Goal: Task Accomplishment & Management: Use online tool/utility

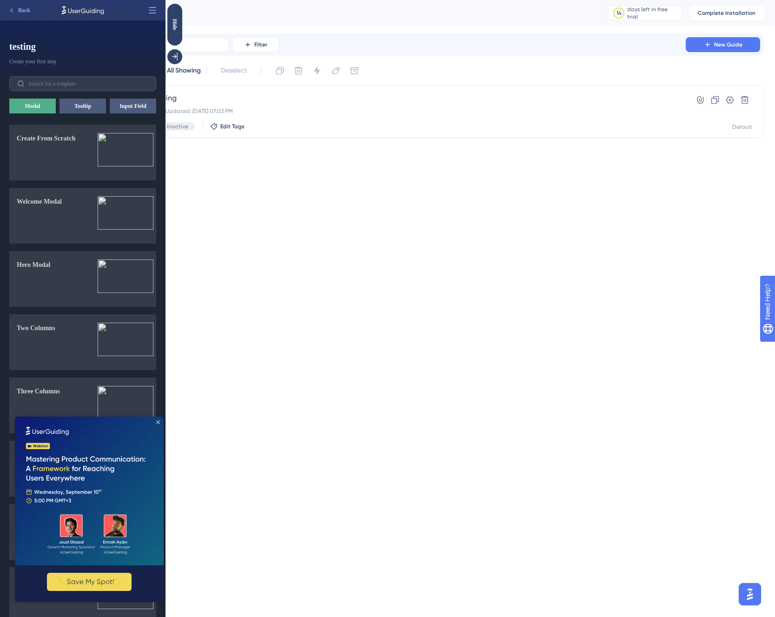
click at [159, 421] on icon "Close Preview" at bounding box center [158, 423] width 4 height 4
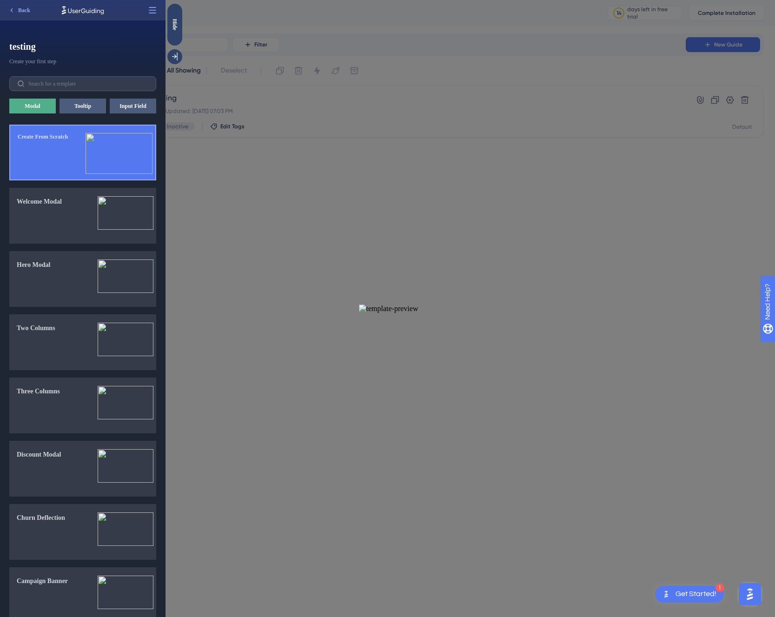
click at [67, 145] on div "Create From Scratch" at bounding box center [43, 156] width 50 height 47
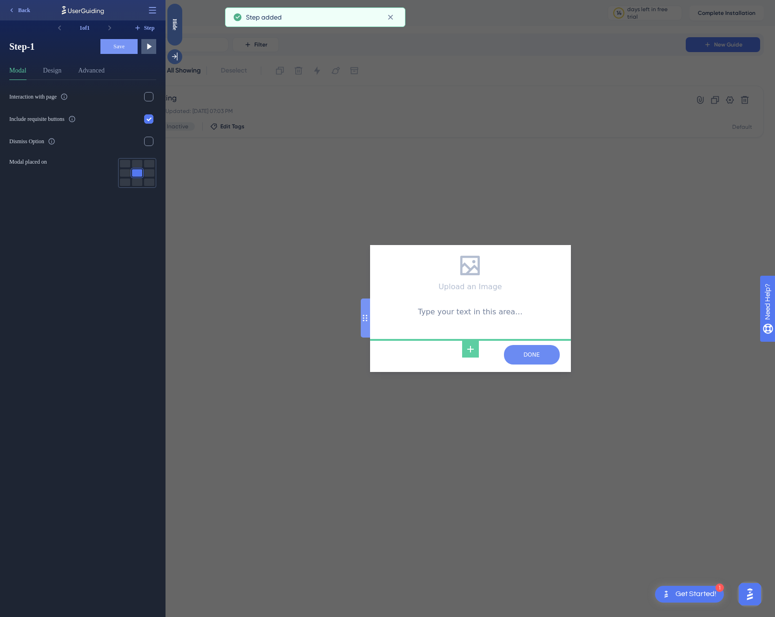
click at [536, 353] on input "NEXT" at bounding box center [532, 355] width 56 height 20
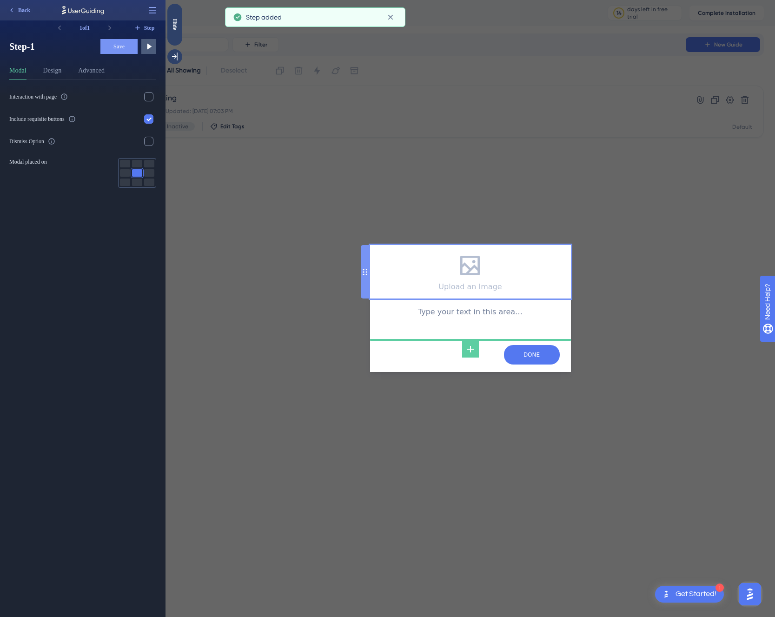
click at [462, 273] on icon at bounding box center [471, 266] width 20 height 20
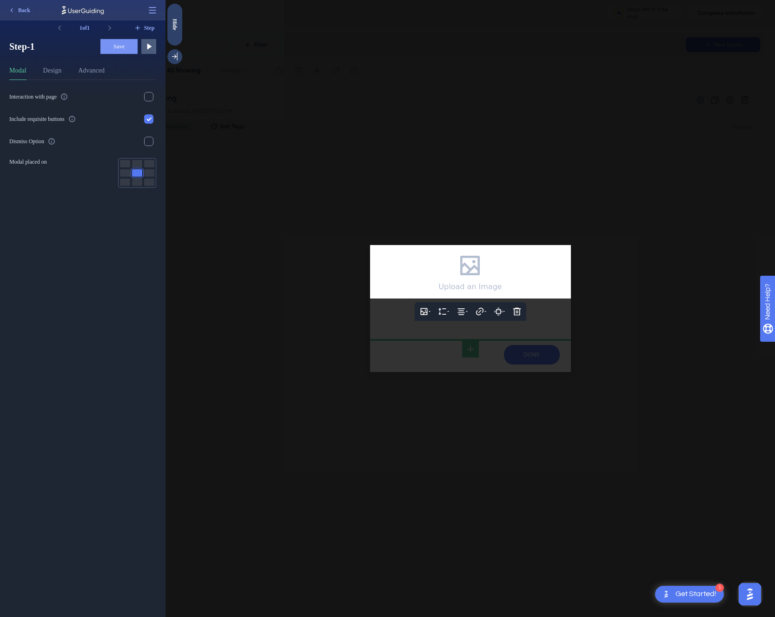
click at [331, 368] on div at bounding box center [471, 308] width 610 height 617
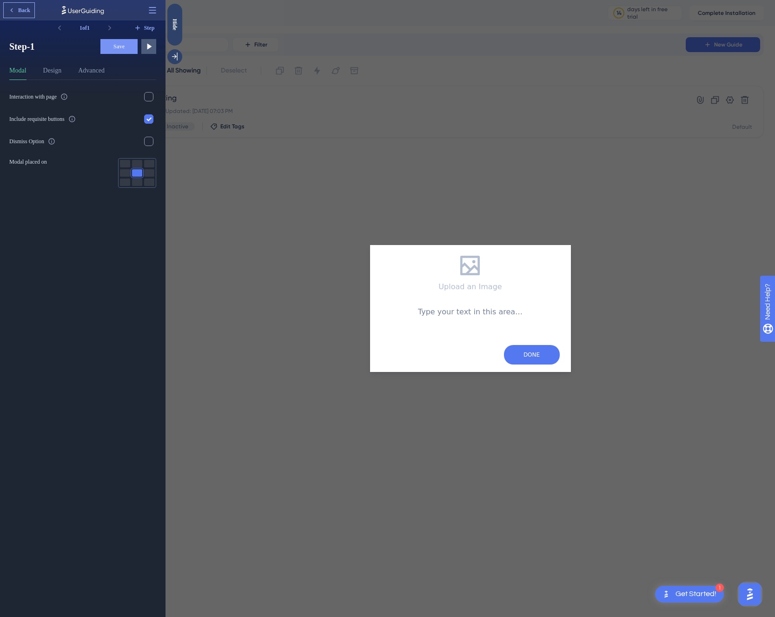
click at [22, 13] on span "Back" at bounding box center [24, 10] width 12 height 7
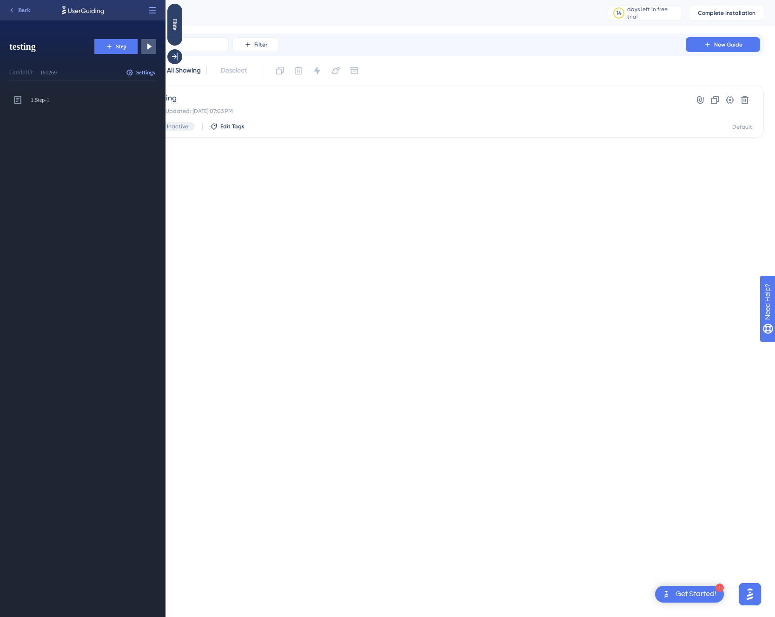
click at [110, 44] on icon at bounding box center [109, 46] width 7 height 7
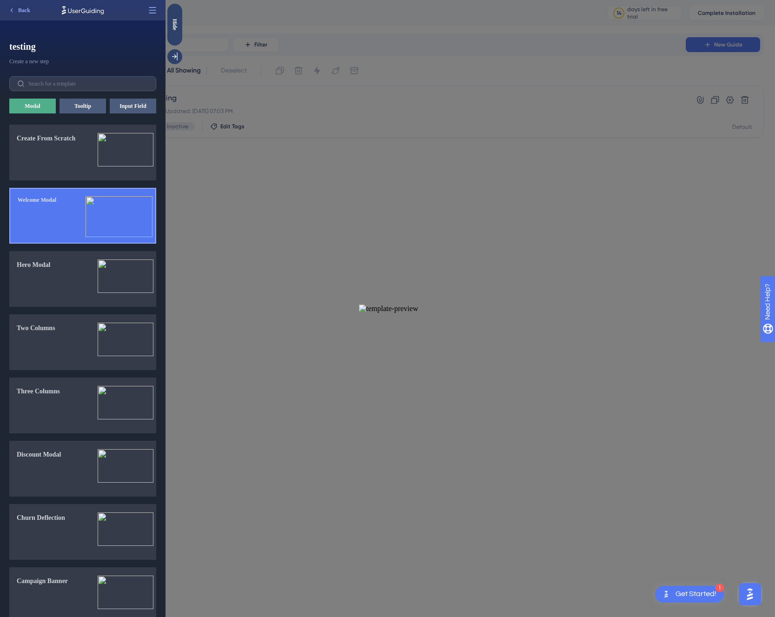
click at [101, 223] on img at bounding box center [119, 216] width 67 height 41
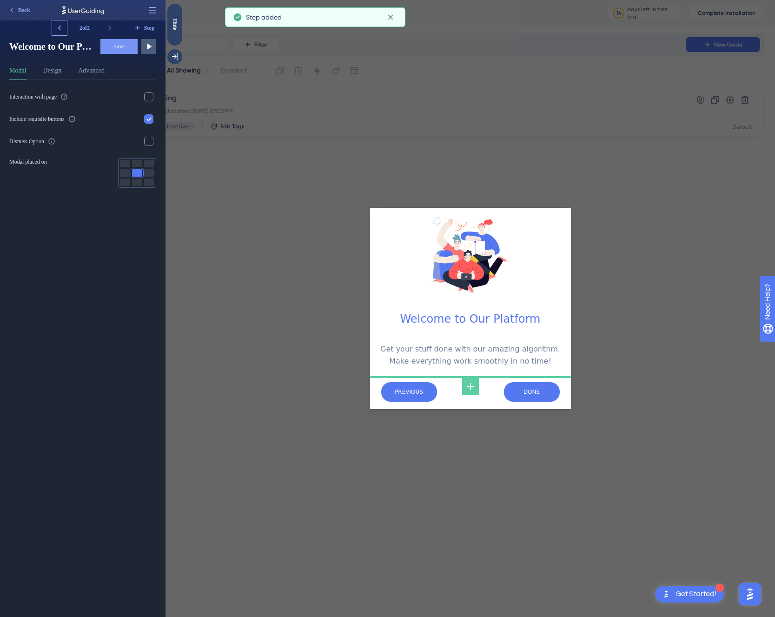
click at [61, 29] on icon at bounding box center [59, 27] width 9 height 9
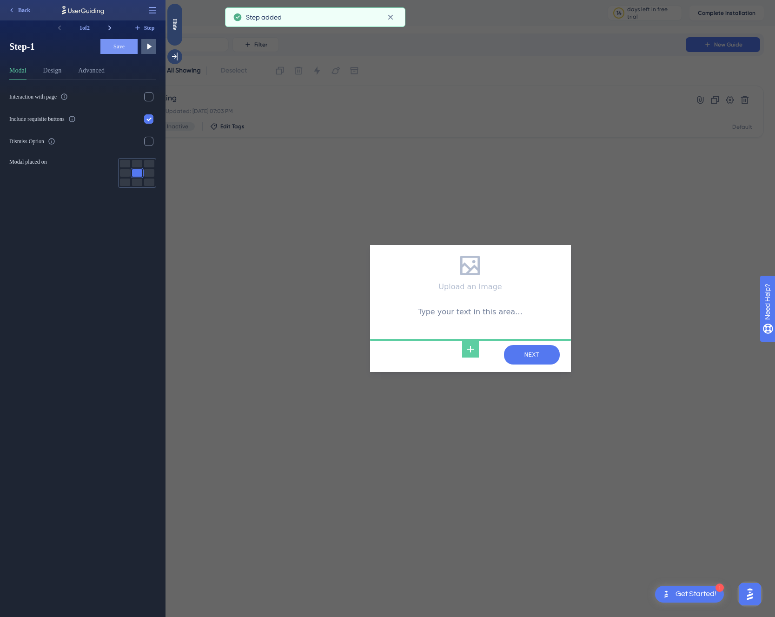
click at [111, 27] on icon at bounding box center [109, 27] width 9 height 9
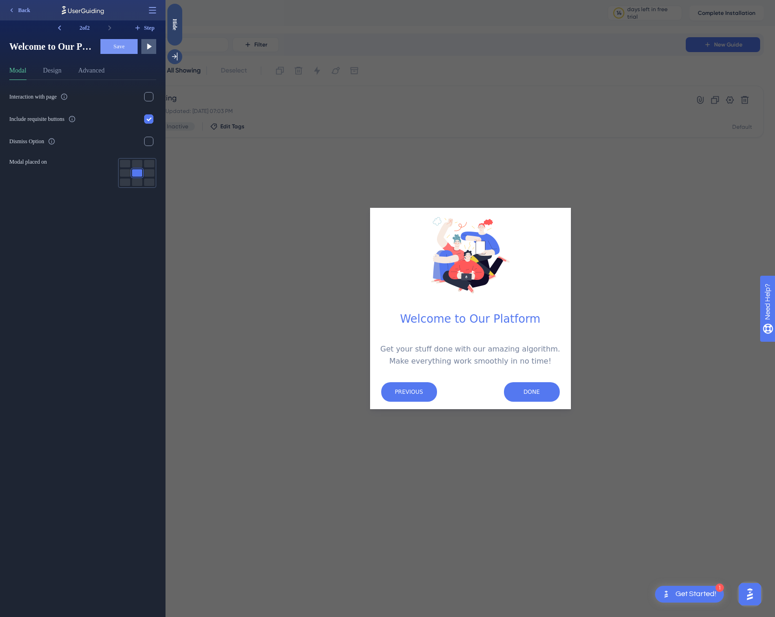
click at [100, 52] on div "Welcome to Our PlatformGet your stuff done with our amazing algorithm.Make ever…" at bounding box center [82, 46] width 147 height 15
click at [538, 394] on input "NEXT" at bounding box center [532, 392] width 56 height 20
click at [284, 395] on div "Welcome to Our Platform Get your stuff done with our amazing algorithm. Make ev…" at bounding box center [471, 308] width 610 height 617
click at [534, 392] on input "NEXT" at bounding box center [532, 392] width 56 height 20
click at [512, 142] on div at bounding box center [470, 152] width 201 height 112
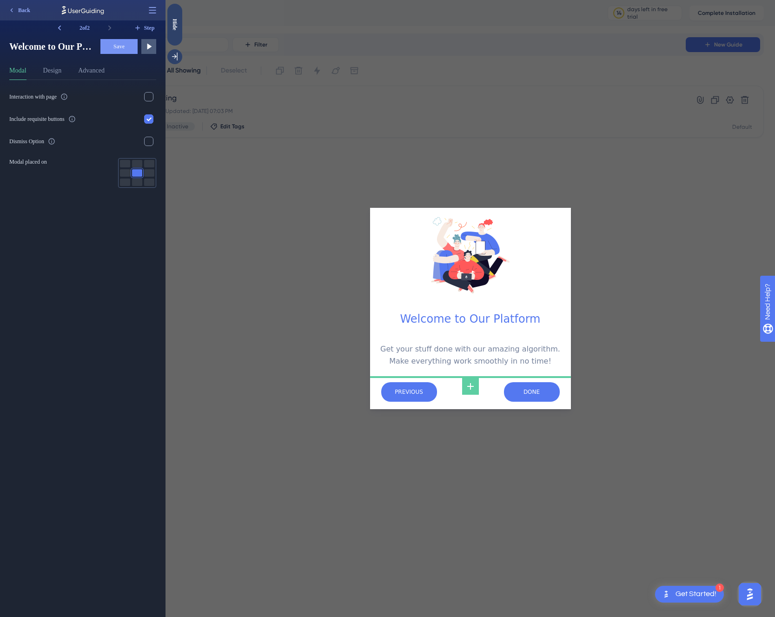
click at [512, 142] on div at bounding box center [470, 152] width 201 height 112
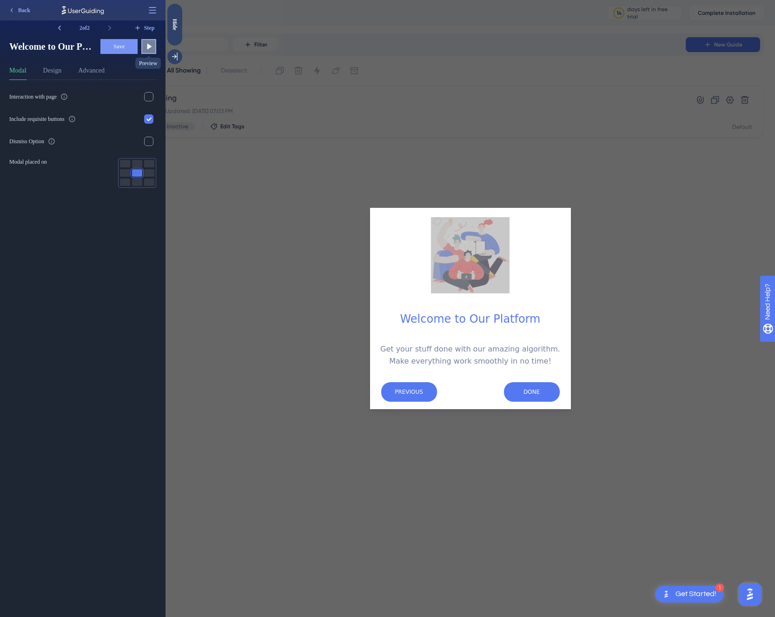
click at [142, 45] on button at bounding box center [148, 46] width 15 height 15
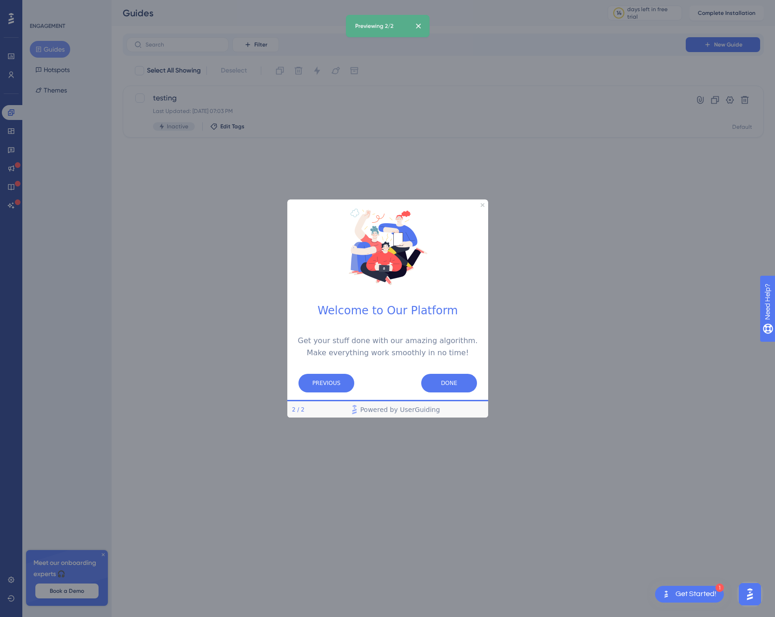
click at [469, 392] on div "PREVIOUS DONE" at bounding box center [387, 382] width 201 height 33
click at [462, 384] on button "DONE" at bounding box center [449, 383] width 56 height 19
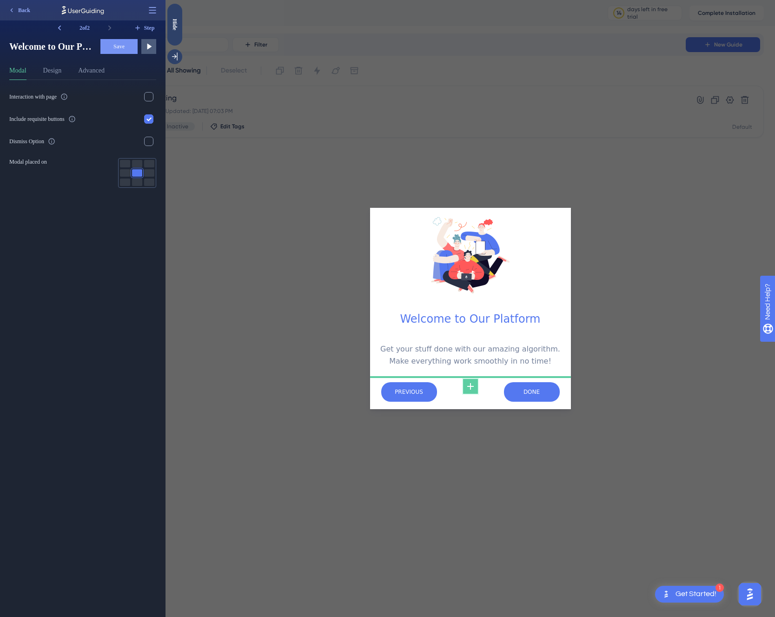
click at [469, 387] on icon at bounding box center [470, 386] width 11 height 11
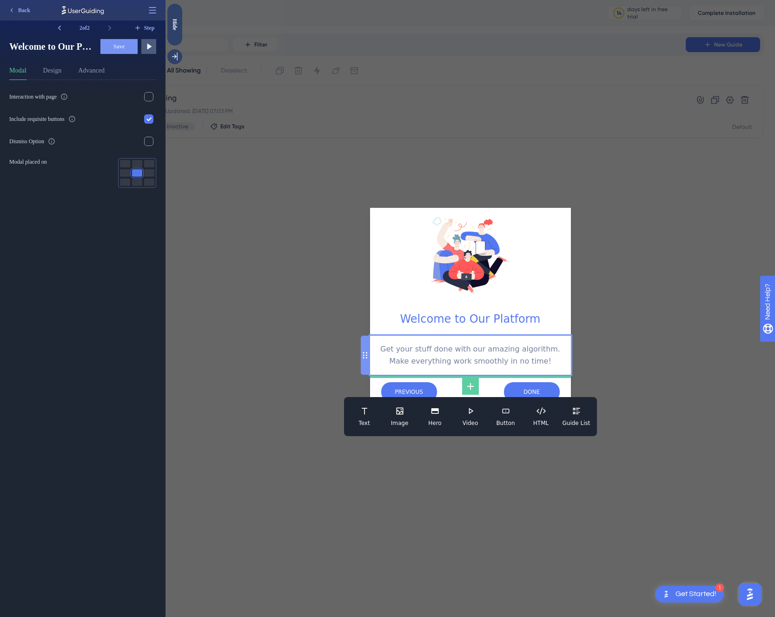
click at [533, 369] on div "Get your stuff done with our amazing algorithm. Make everything work smoothly i…" at bounding box center [470, 355] width 201 height 39
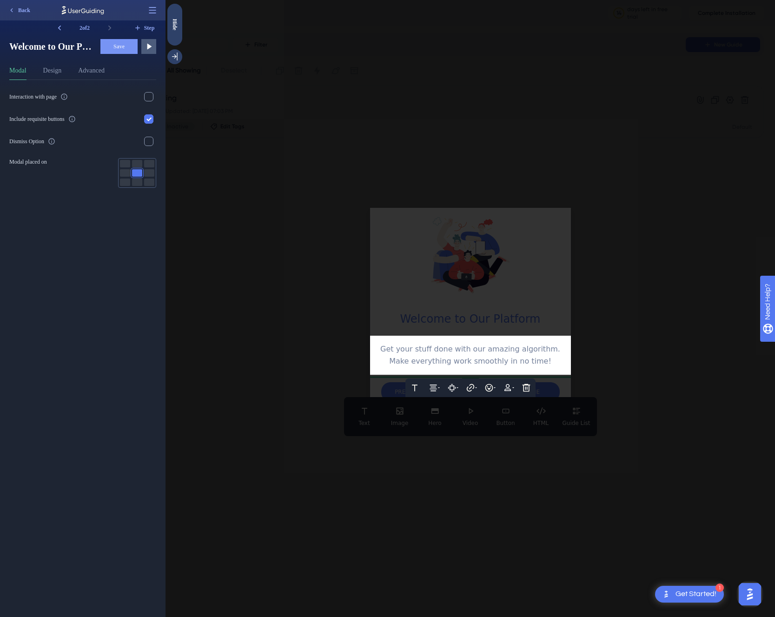
click at [562, 382] on div at bounding box center [471, 308] width 610 height 617
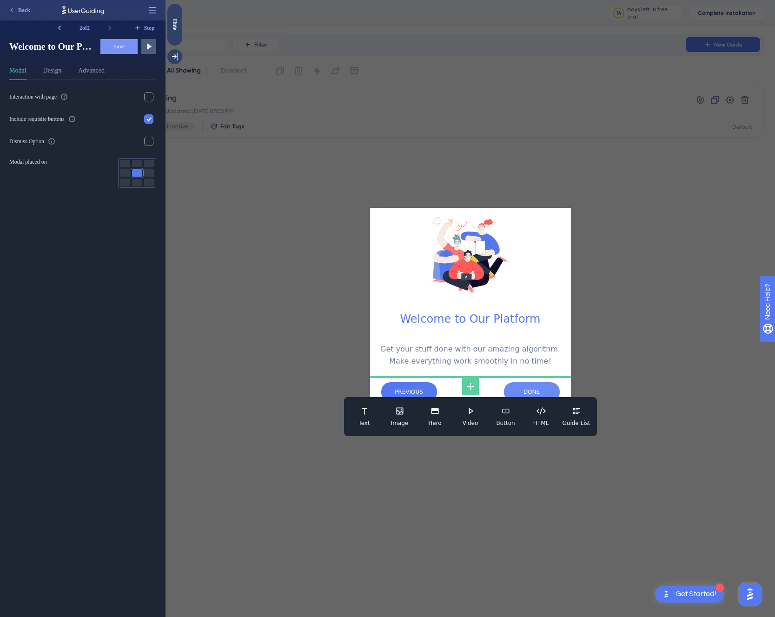
click at [553, 388] on input "DONE" at bounding box center [532, 392] width 56 height 20
click at [647, 380] on div "Welcome to Our Platform Get your stuff done with our amazing algorithm. Make ev…" at bounding box center [471, 308] width 610 height 617
click at [732, 403] on div "Welcome to Our Platform Get your stuff done with our amazing algorithm. Make ev…" at bounding box center [471, 308] width 610 height 617
click at [667, 281] on div "Welcome to Our Platform Get your stuff done with our amazing algorithm. Make ev…" at bounding box center [471, 308] width 610 height 617
click at [375, 482] on div at bounding box center [470, 465] width 201 height 112
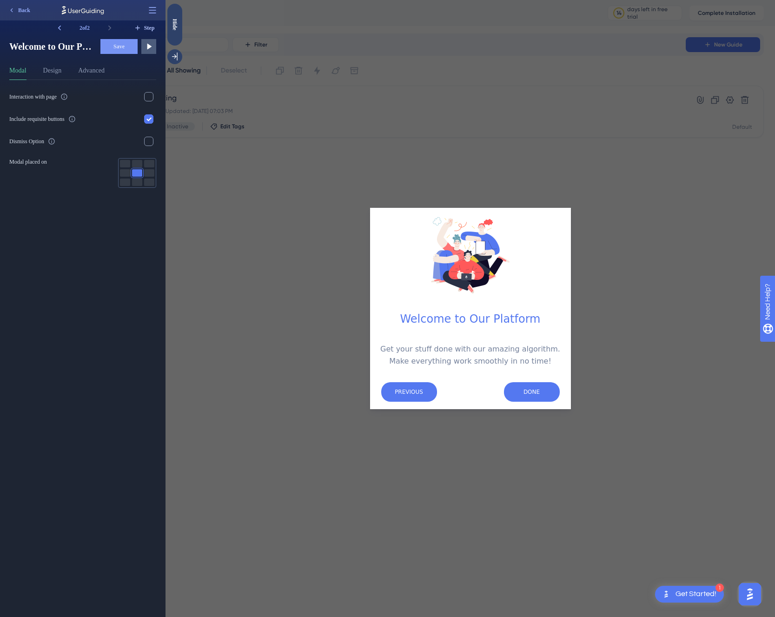
click at [148, 24] on span "Step" at bounding box center [149, 27] width 11 height 7
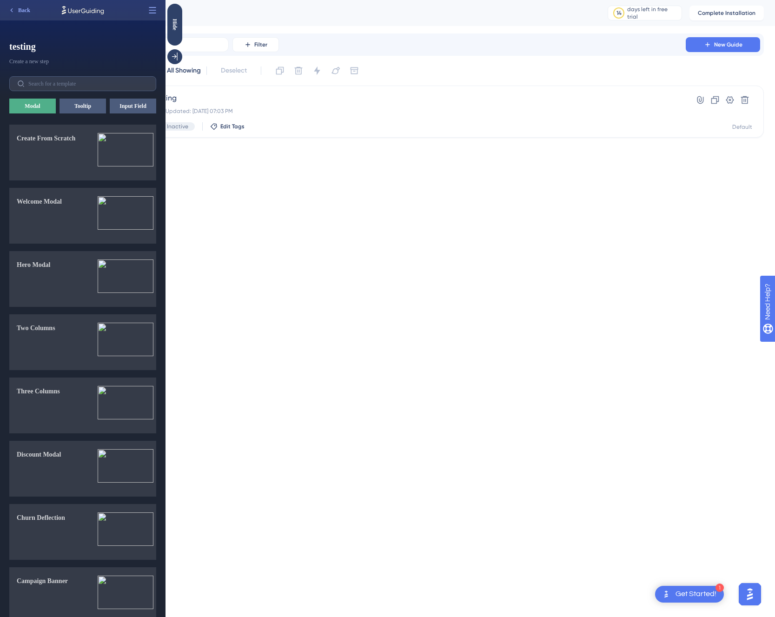
click at [78, 49] on span "testing" at bounding box center [82, 46] width 147 height 13
click at [21, 11] on span "Back" at bounding box center [24, 10] width 12 height 7
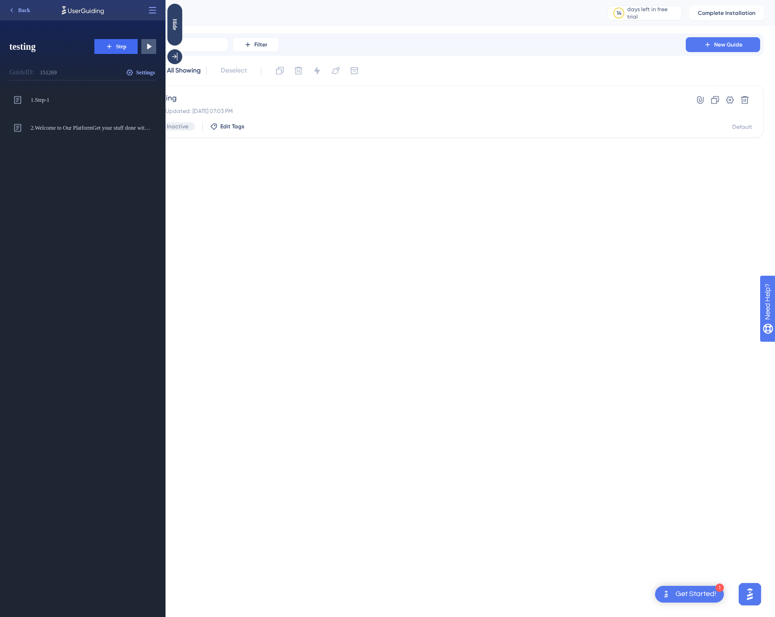
click at [108, 184] on div "1. Step-1 Step-1 Modal 2. Welcome to Our PlatformGet your stuff done with our a…" at bounding box center [86, 352] width 154 height 529
click at [153, 7] on icon at bounding box center [152, 10] width 7 height 6
click at [109, 37] on div "Open in Panel Open in Panel" at bounding box center [120, 33] width 72 height 15
click at [240, 145] on div "Performance Users Engagement Widgets Feedback Product Updates Knowledge Base AI…" at bounding box center [444, 76] width 664 height 153
click at [227, 124] on span "Edit Tags" at bounding box center [232, 126] width 24 height 7
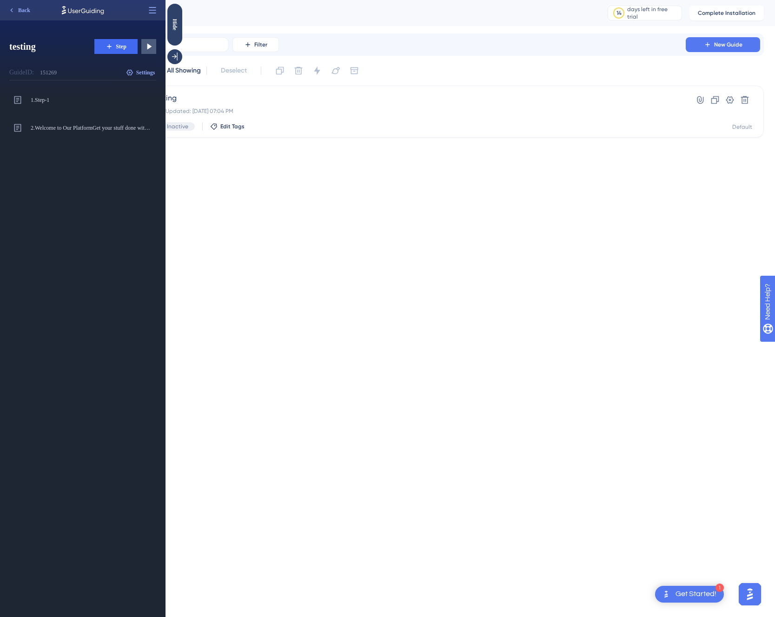
click at [250, 0] on html "1 Get Started! Performance Users Engagement Widgets Feedback Product Updates Kn…" at bounding box center [387, 0] width 775 height 0
click at [155, 47] on button at bounding box center [148, 46] width 15 height 15
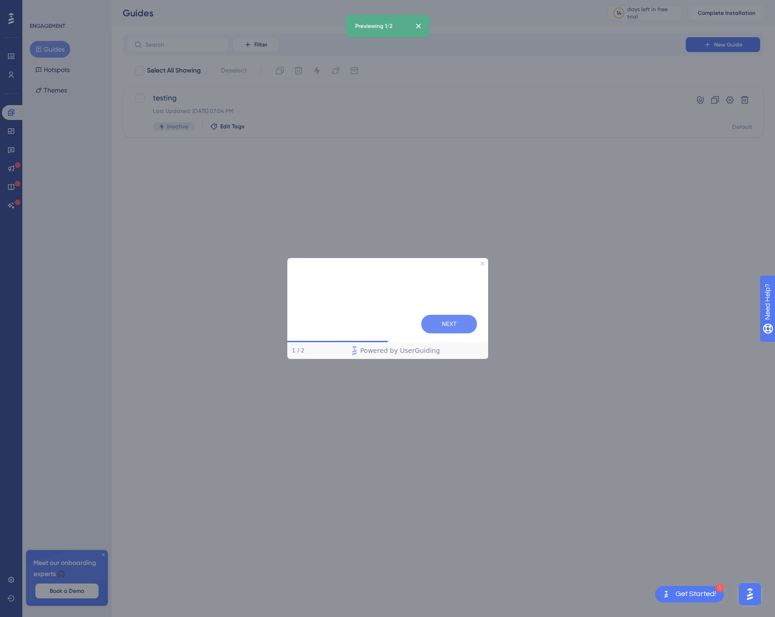
click at [450, 323] on button "NEXT" at bounding box center [449, 324] width 56 height 19
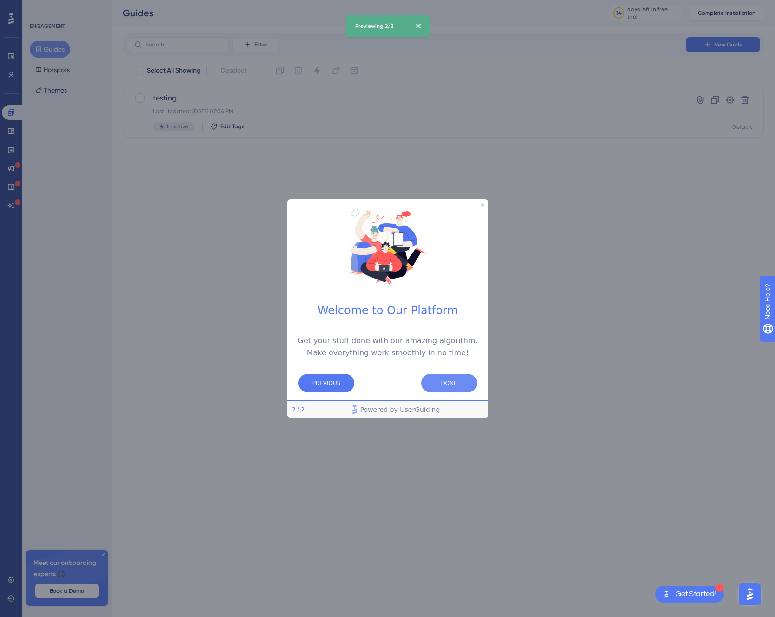
click at [447, 378] on button "DONE" at bounding box center [449, 383] width 56 height 19
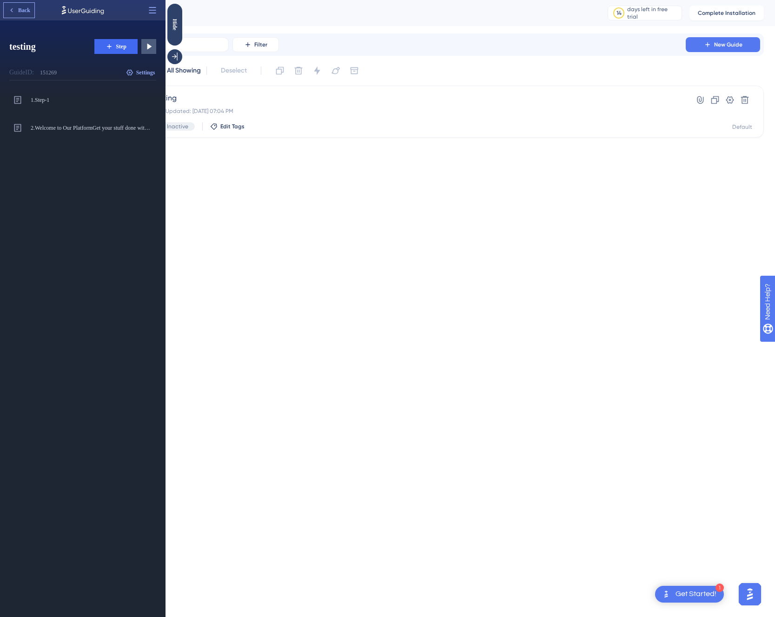
click at [20, 13] on span "Back" at bounding box center [24, 10] width 12 height 7
click at [40, 151] on div "1 testing testing" at bounding box center [86, 364] width 154 height 505
click at [134, 47] on span "Guide" at bounding box center [140, 46] width 14 height 7
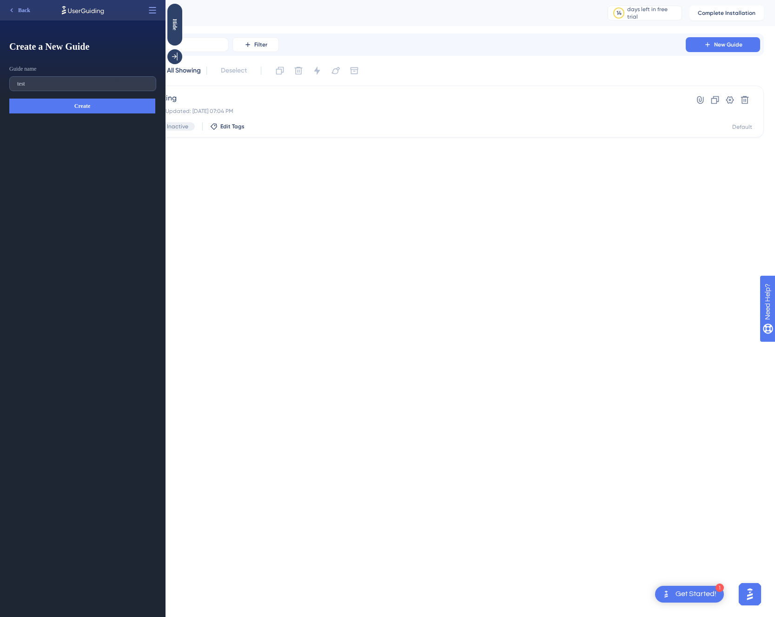
type input "test"
click at [91, 111] on button "Create" at bounding box center [82, 106] width 146 height 15
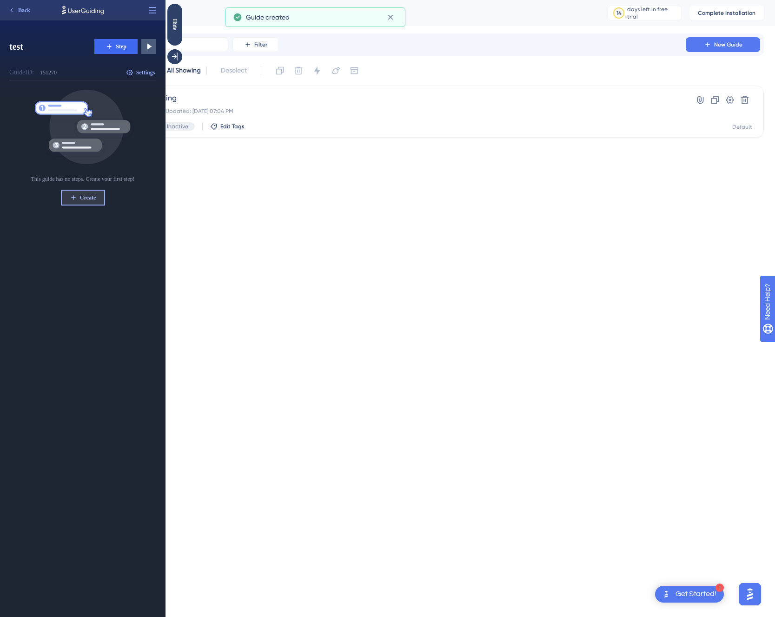
click at [87, 197] on span "Create" at bounding box center [88, 197] width 16 height 7
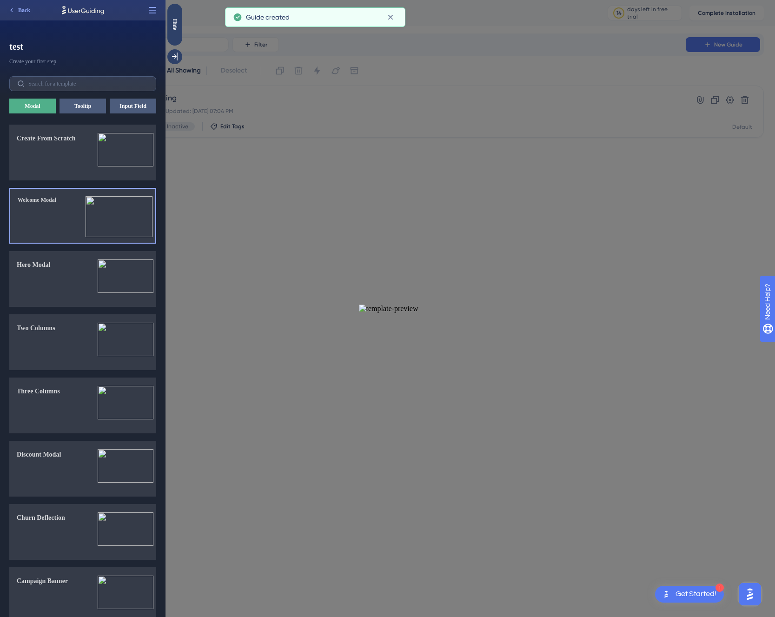
click at [87, 197] on img at bounding box center [119, 216] width 67 height 41
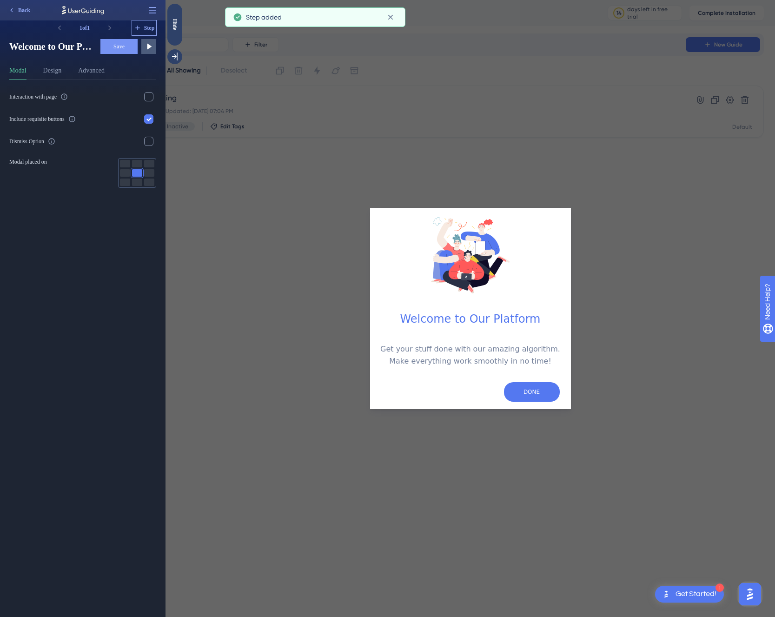
click at [147, 24] on span "Step" at bounding box center [149, 27] width 11 height 7
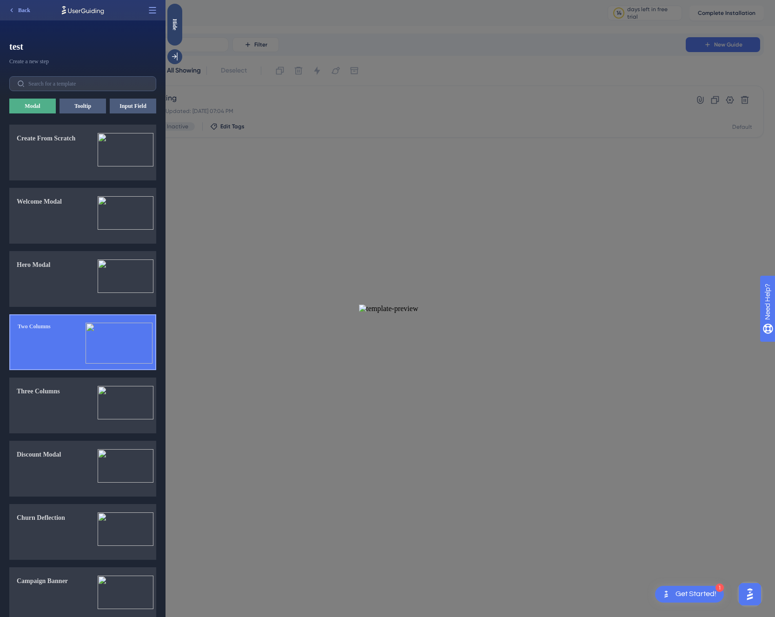
click at [81, 357] on button "Two Columns" at bounding box center [82, 342] width 147 height 56
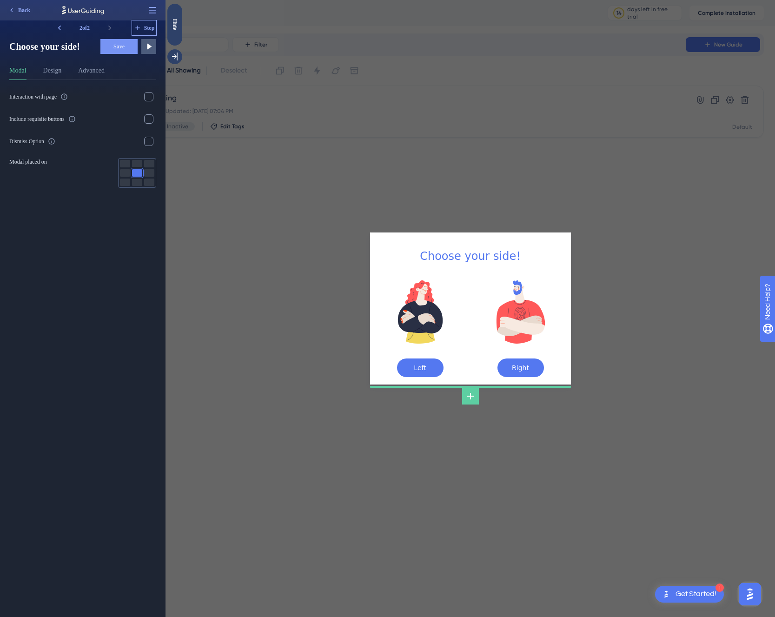
click at [147, 27] on span "Step" at bounding box center [149, 27] width 11 height 7
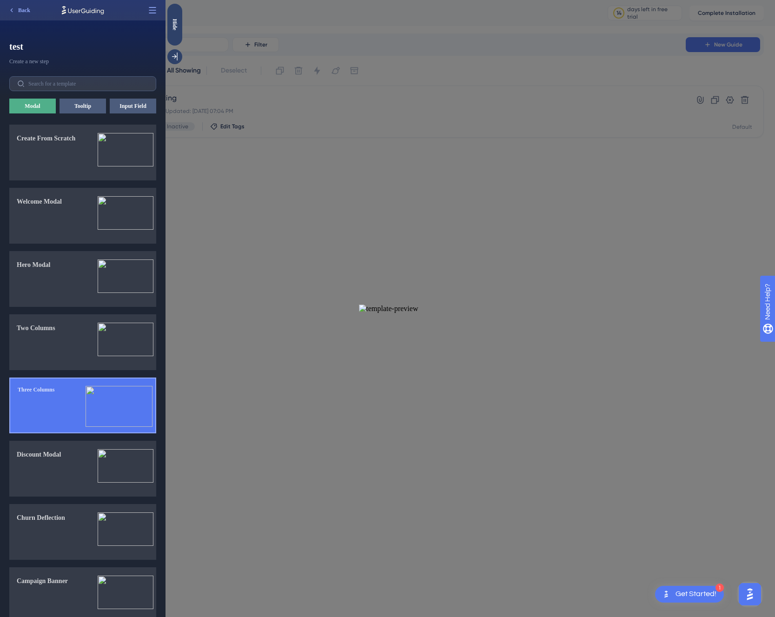
click at [100, 415] on img at bounding box center [119, 406] width 67 height 41
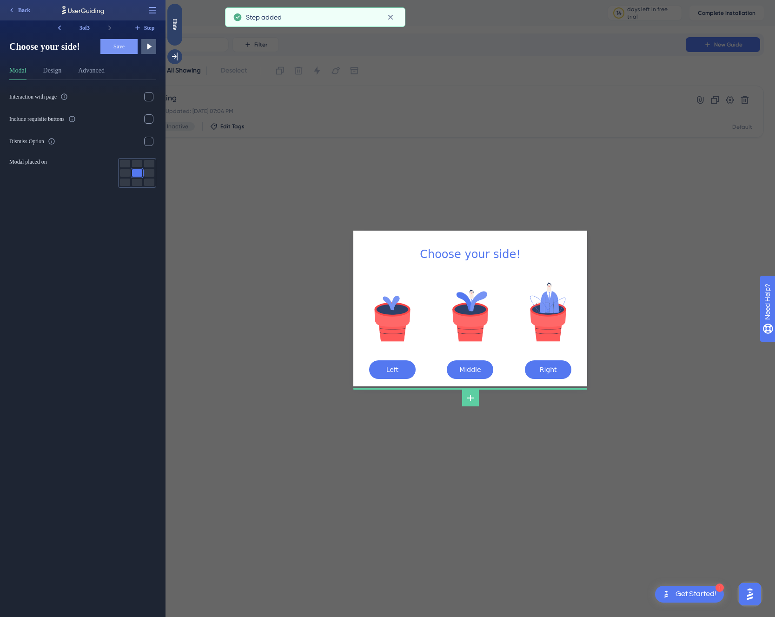
click at [309, 214] on div "Choose your side! Left Middle Right" at bounding box center [471, 308] width 610 height 617
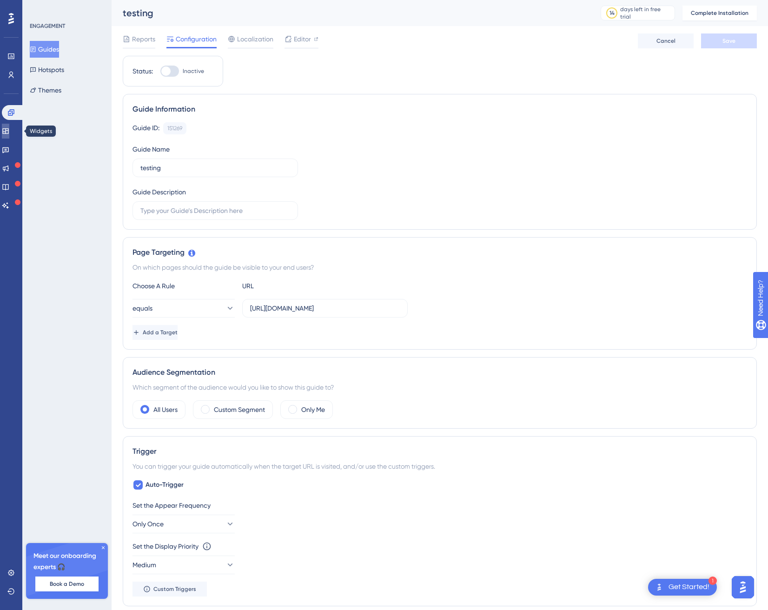
click at [9, 127] on icon at bounding box center [5, 130] width 7 height 7
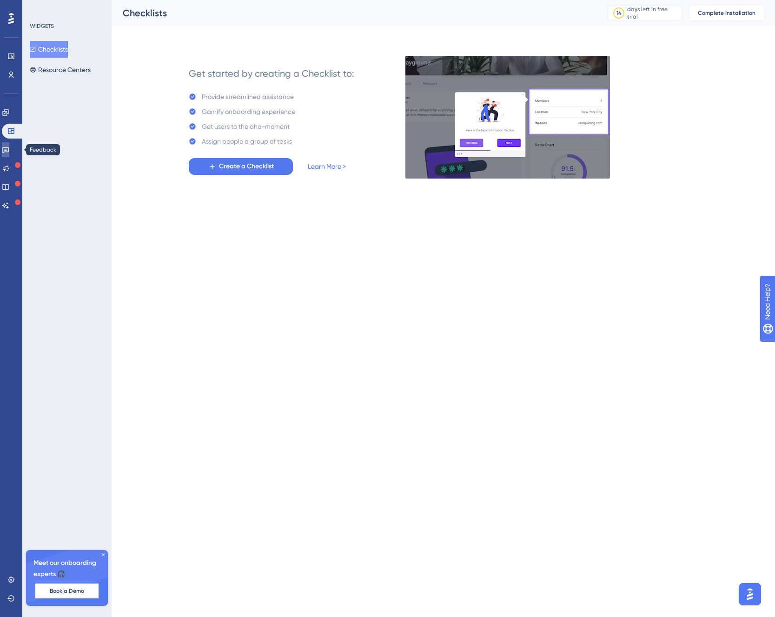
click at [9, 155] on link at bounding box center [5, 149] width 7 height 15
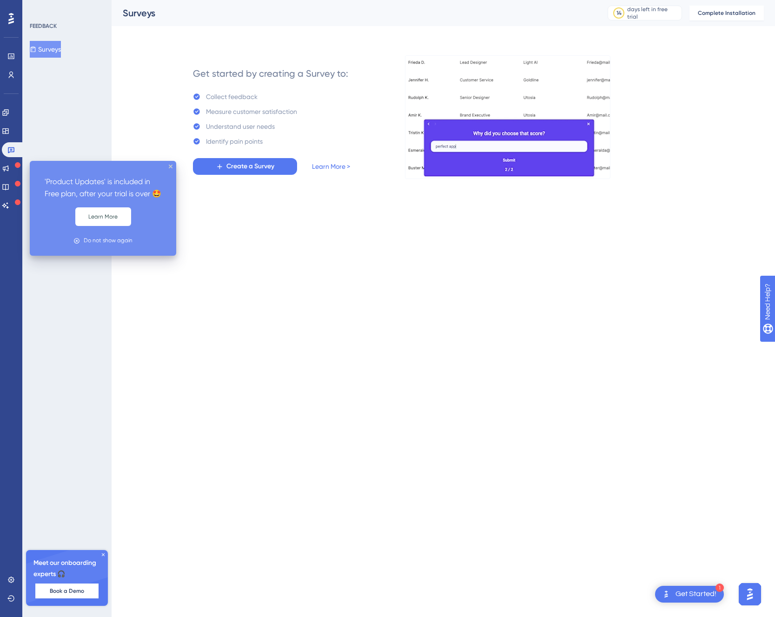
click at [15, 167] on icon at bounding box center [18, 165] width 6 height 6
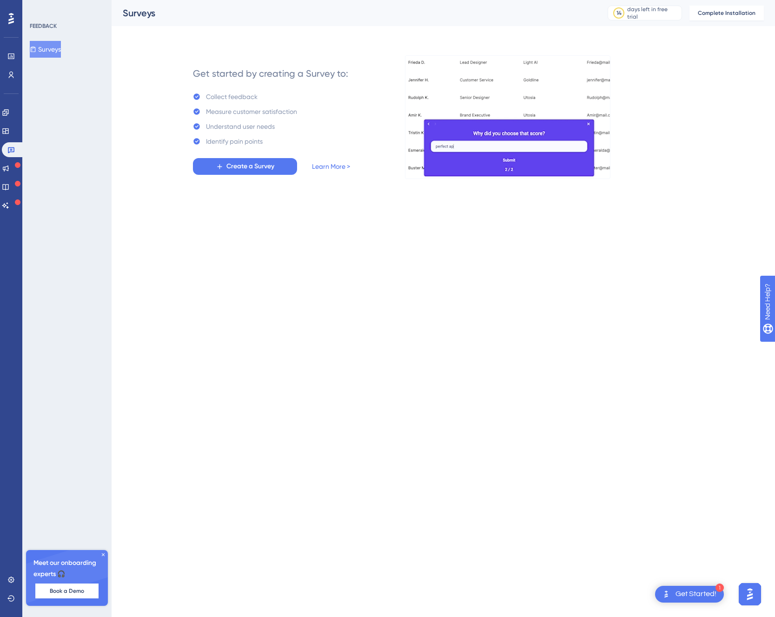
click at [13, 140] on div "Engagement Widgets Feedback Product Updates Knowledge Base AI Assistant" at bounding box center [11, 159] width 19 height 108
click at [9, 133] on icon at bounding box center [5, 130] width 7 height 7
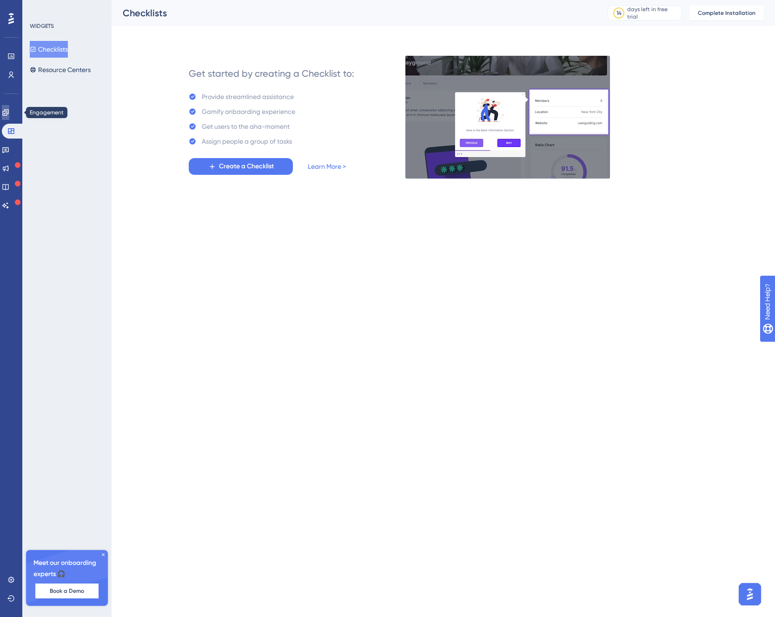
click at [9, 117] on link at bounding box center [5, 112] width 7 height 15
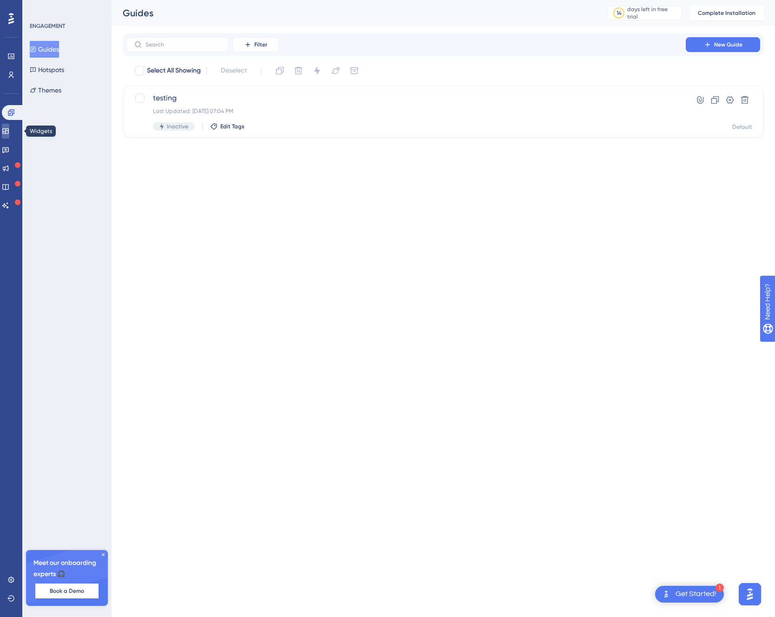
click at [9, 134] on icon at bounding box center [5, 130] width 7 height 7
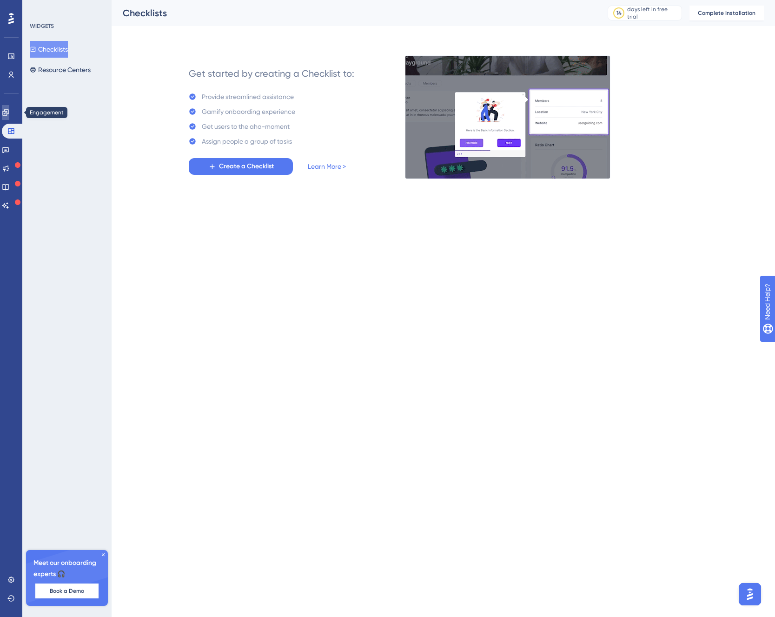
click at [9, 118] on link at bounding box center [5, 112] width 7 height 15
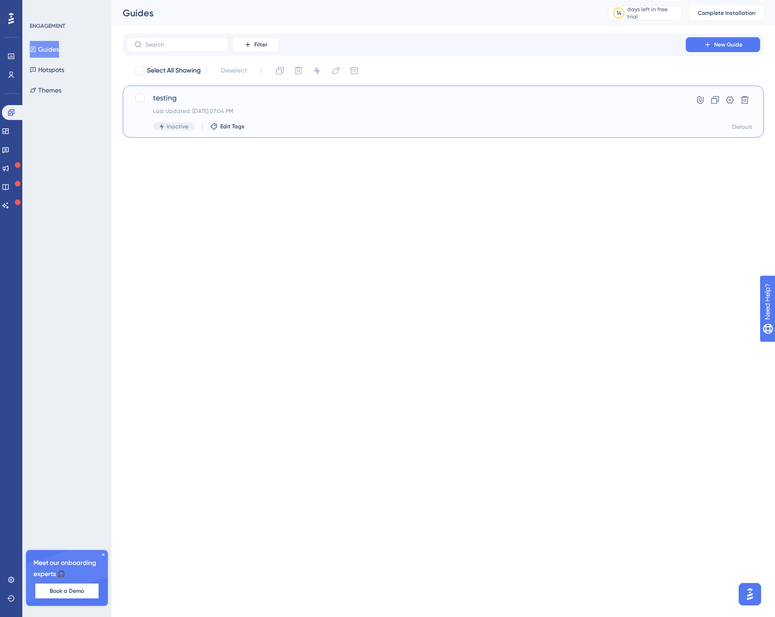
click at [270, 96] on span "testing" at bounding box center [406, 98] width 507 height 11
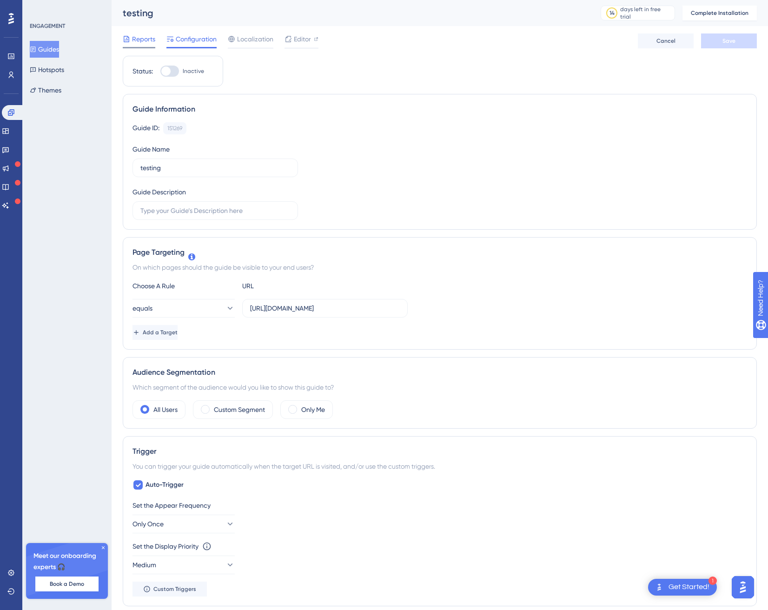
click at [140, 35] on span "Reports" at bounding box center [143, 38] width 23 height 11
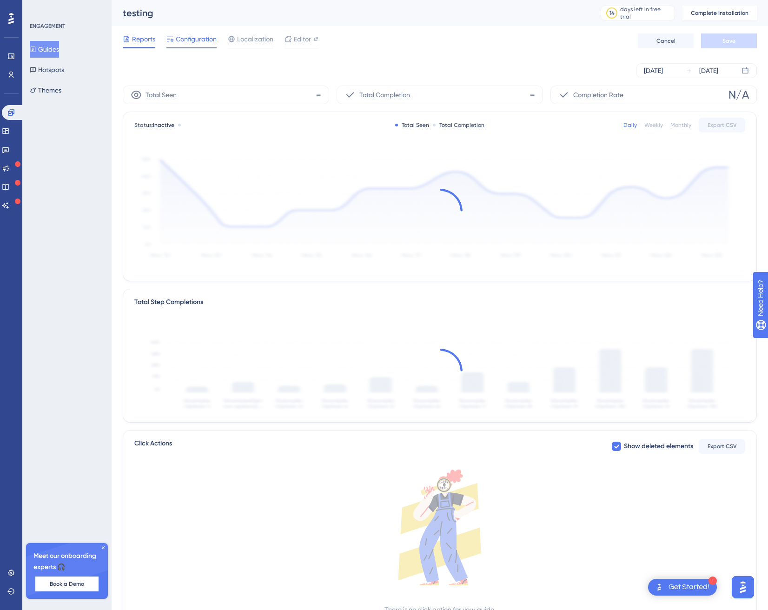
click at [184, 42] on span "Configuration" at bounding box center [196, 38] width 41 height 11
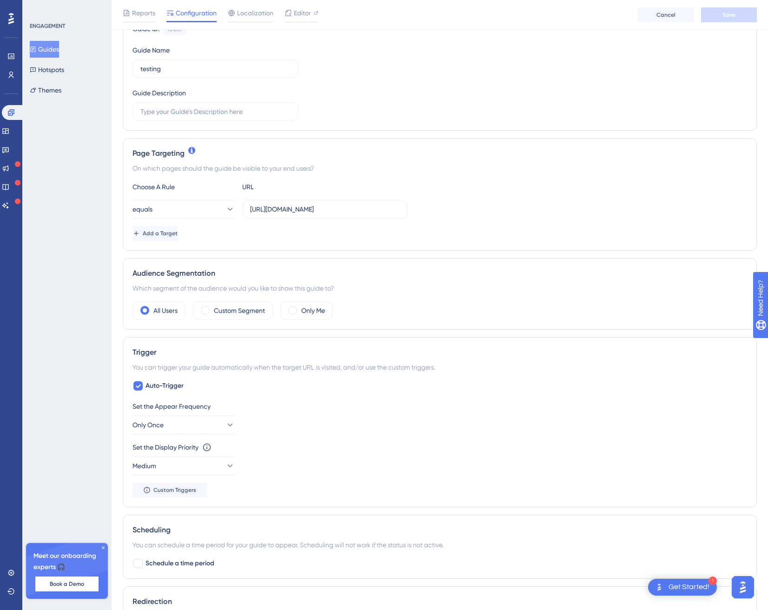
scroll to position [381, 0]
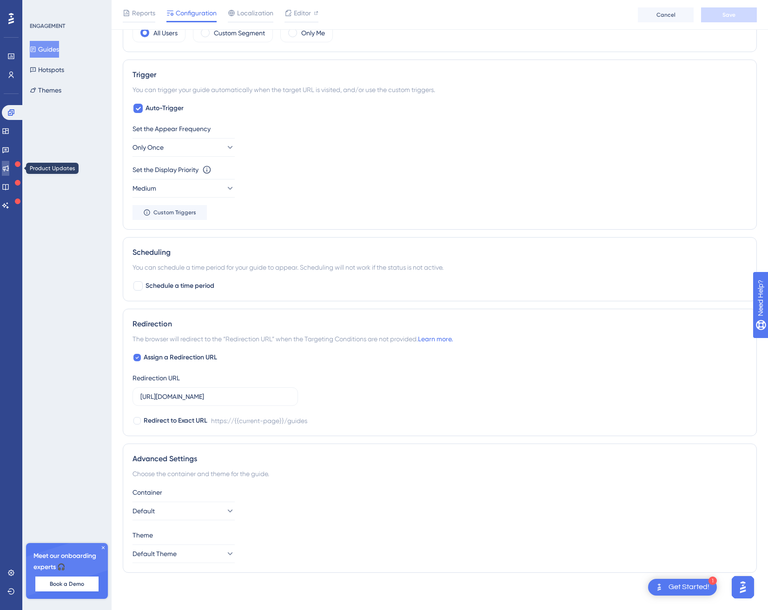
click at [7, 169] on icon at bounding box center [5, 168] width 7 height 7
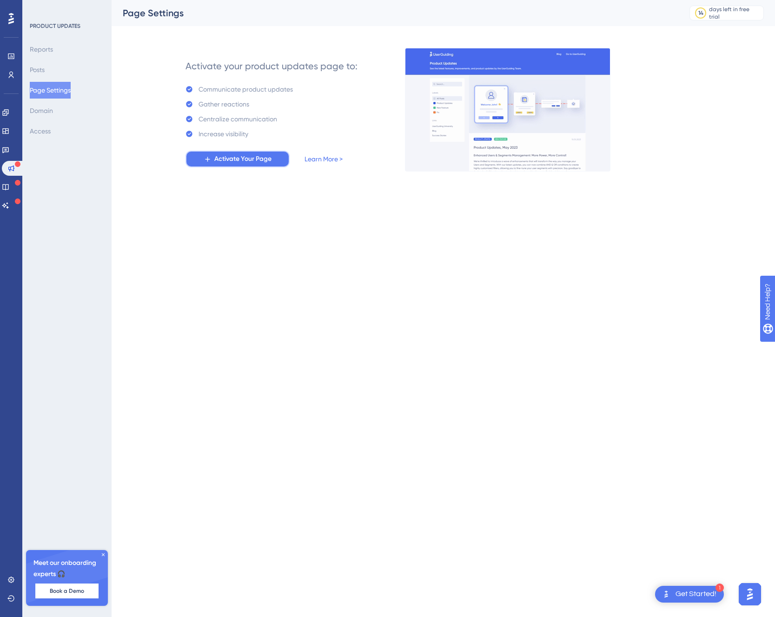
click at [261, 157] on span "Activate Your Page" at bounding box center [242, 159] width 57 height 11
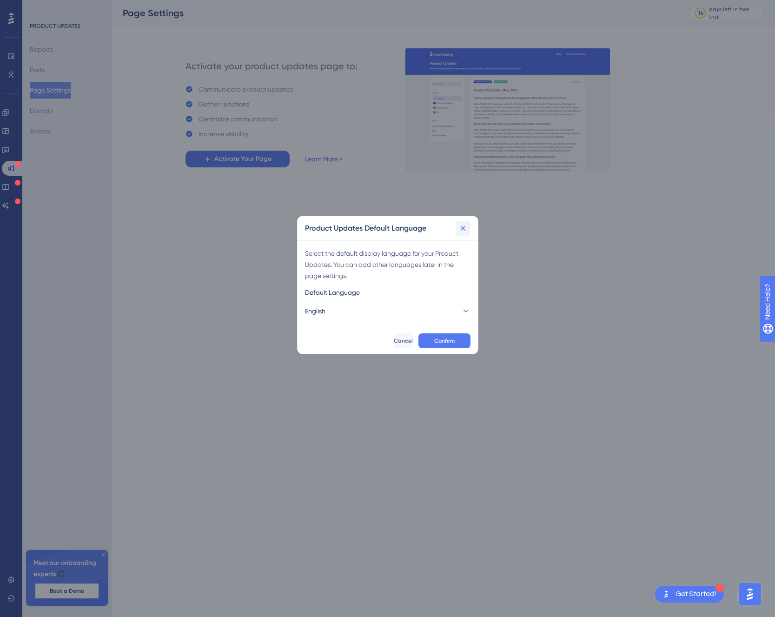
click at [461, 227] on icon at bounding box center [463, 228] width 5 height 5
